Goal: Information Seeking & Learning: Find specific fact

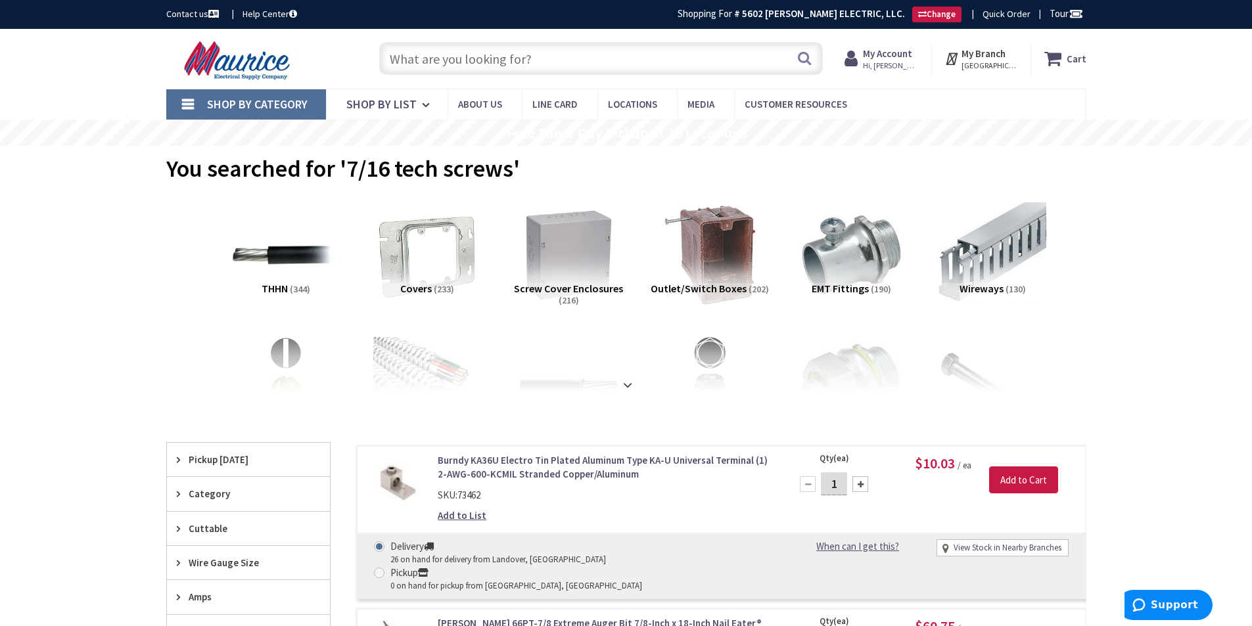
click at [429, 55] on input "text" at bounding box center [601, 58] width 444 height 33
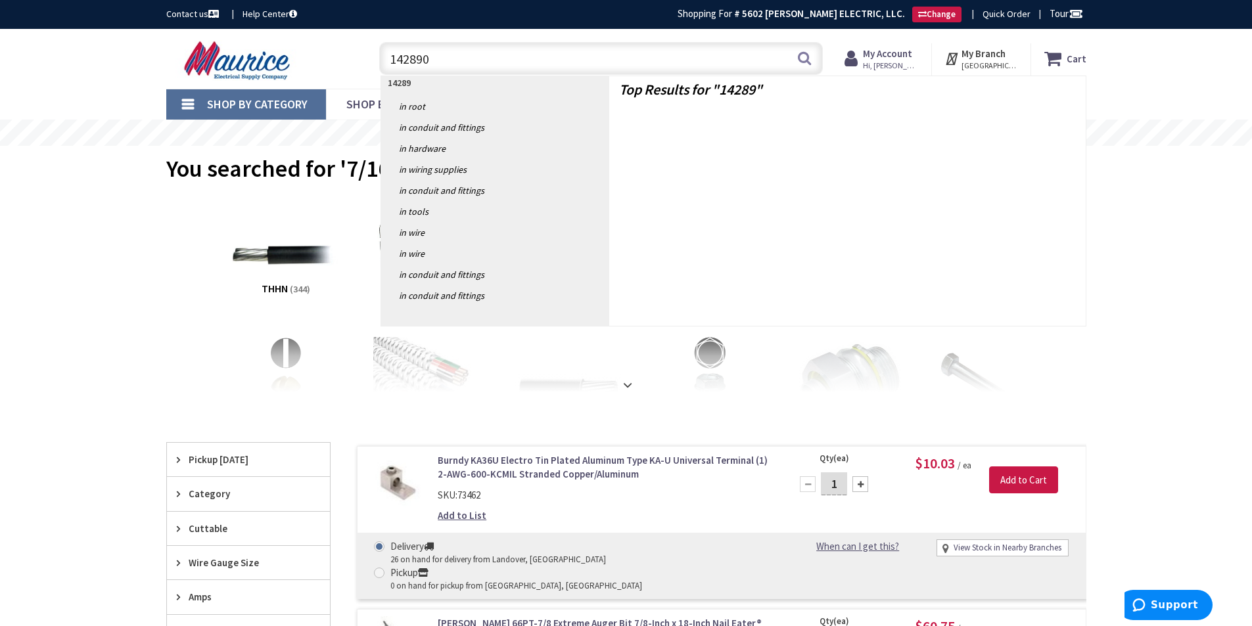
type input "1428905"
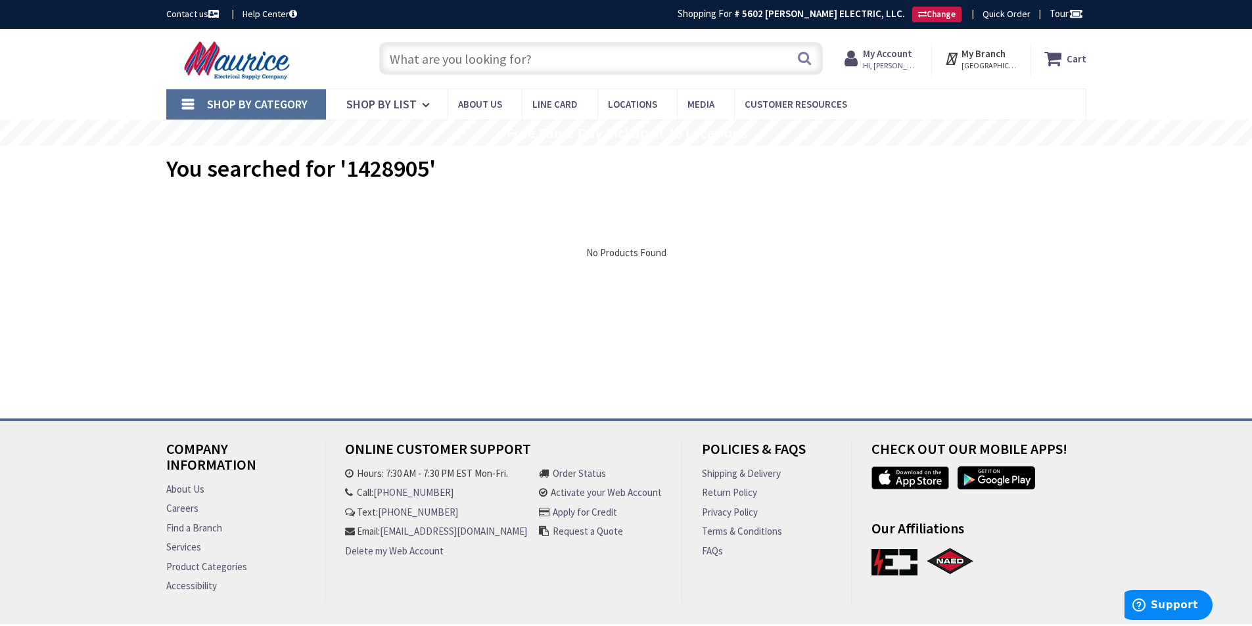
click at [535, 54] on input "text" at bounding box center [601, 58] width 444 height 33
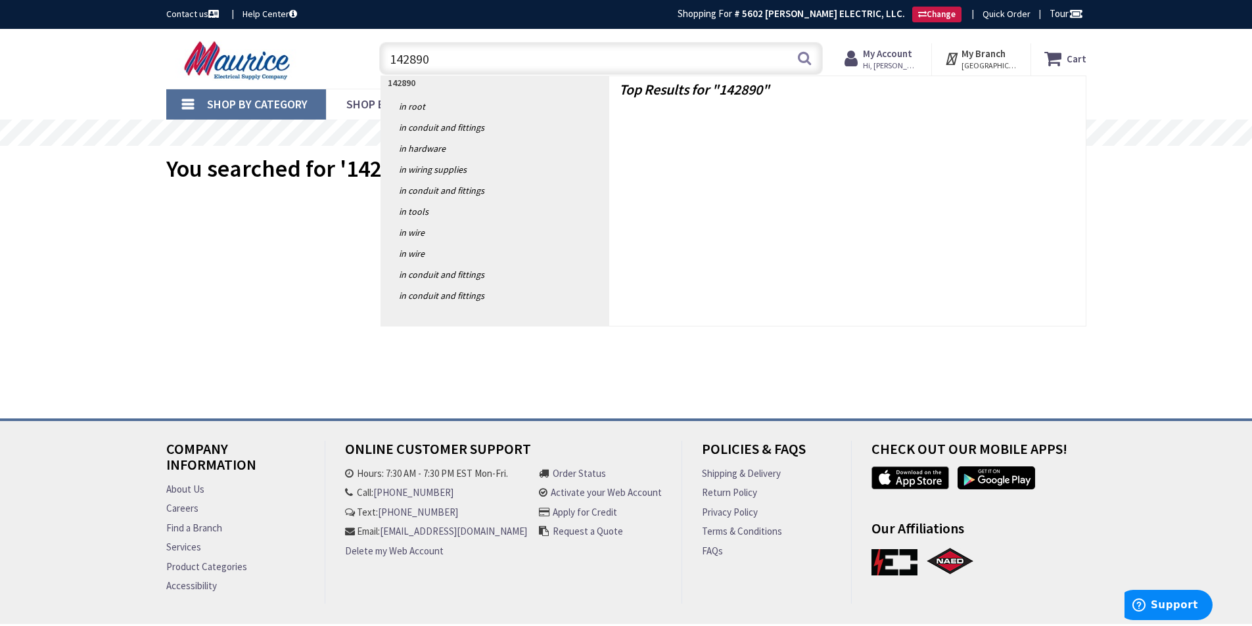
type input "1428905"
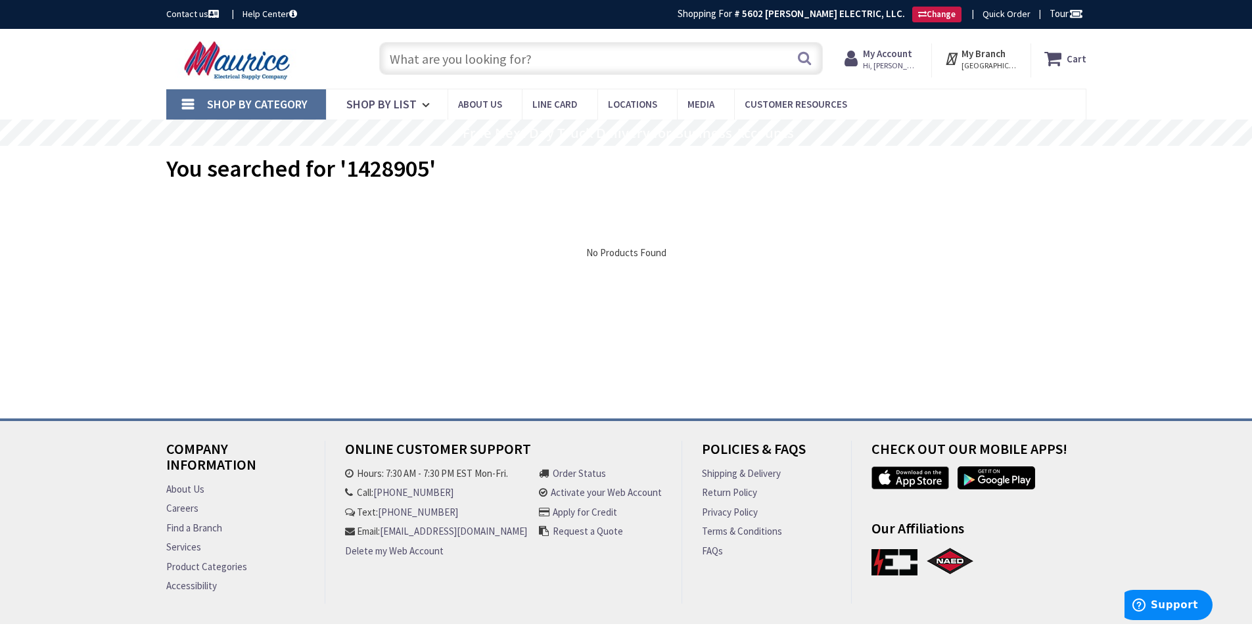
click at [570, 61] on input "text" at bounding box center [601, 58] width 444 height 33
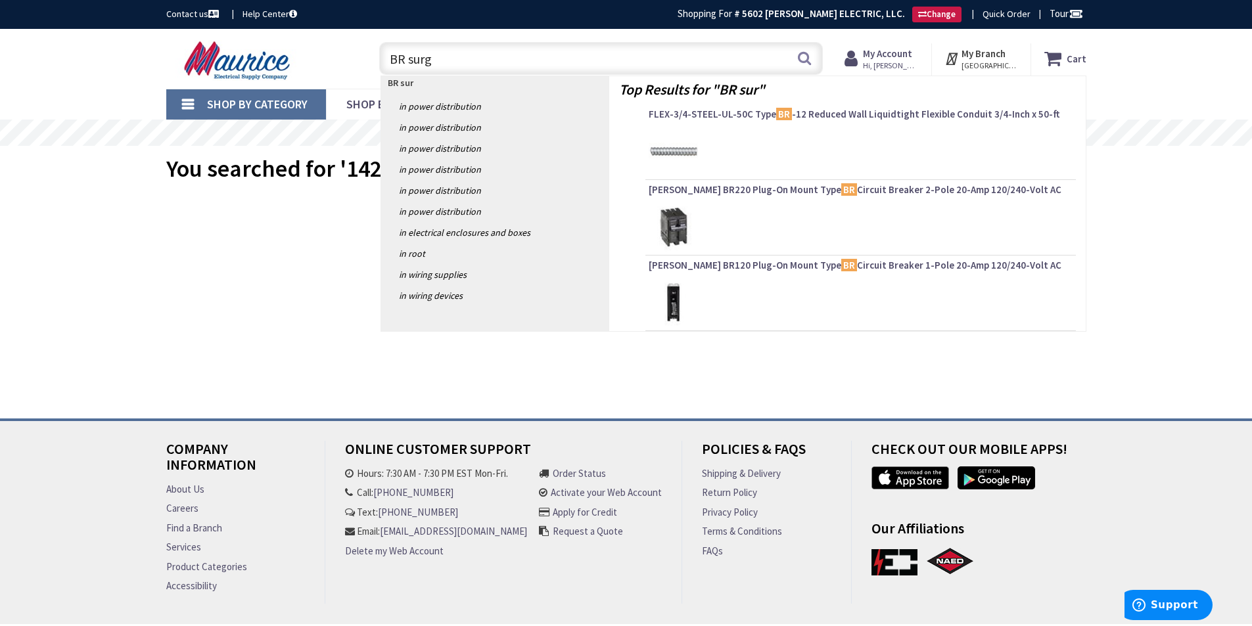
type input "BR surge"
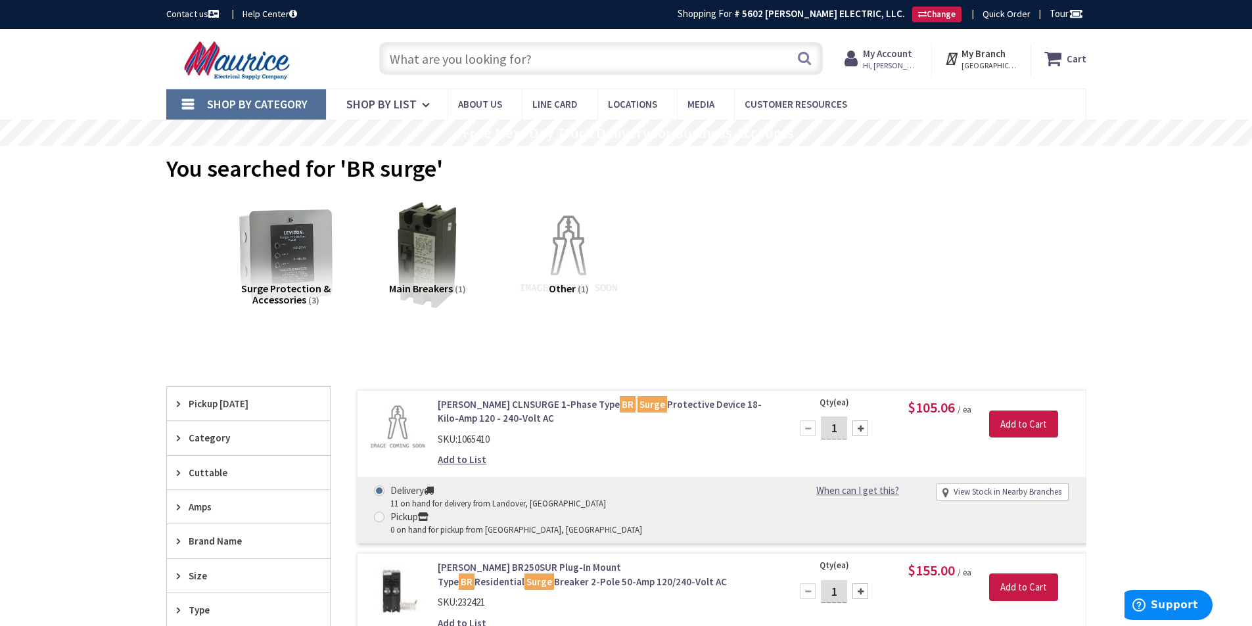
click at [421, 64] on input "text" at bounding box center [601, 58] width 444 height 33
